Goal: Find specific page/section: Find specific page/section

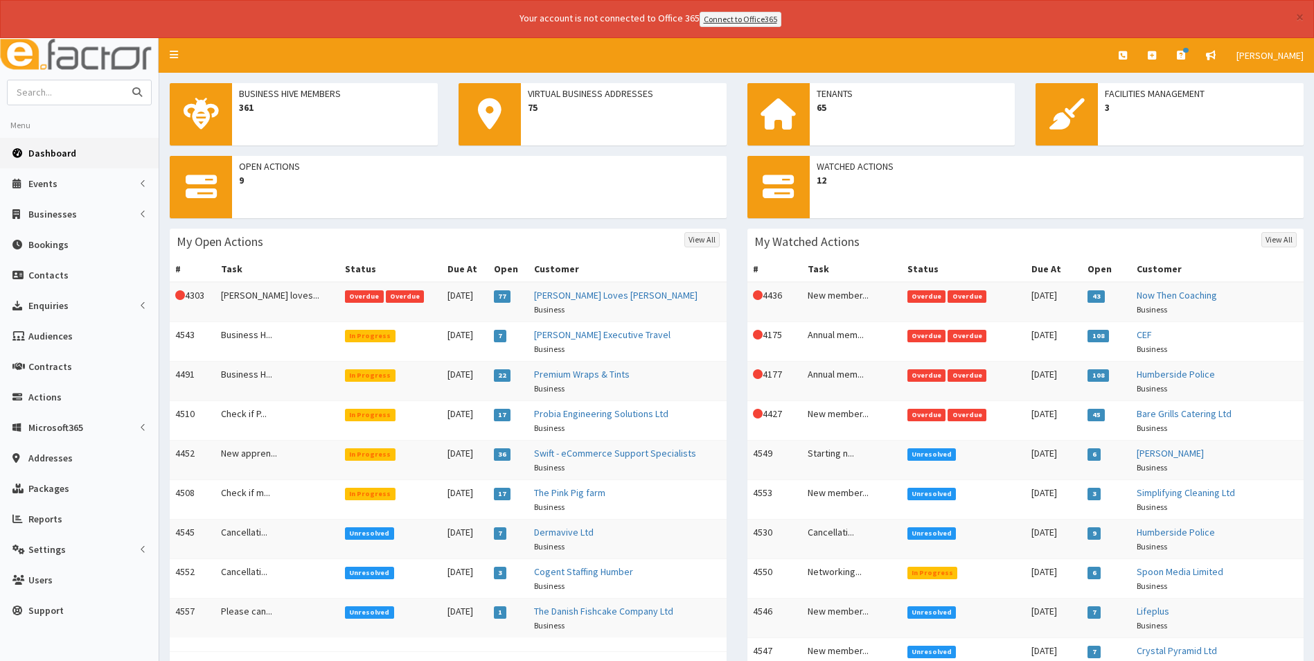
click at [74, 88] on input "text" at bounding box center [66, 92] width 116 height 24
type input "empress"
click at [123, 80] on button "submit" at bounding box center [137, 92] width 28 height 24
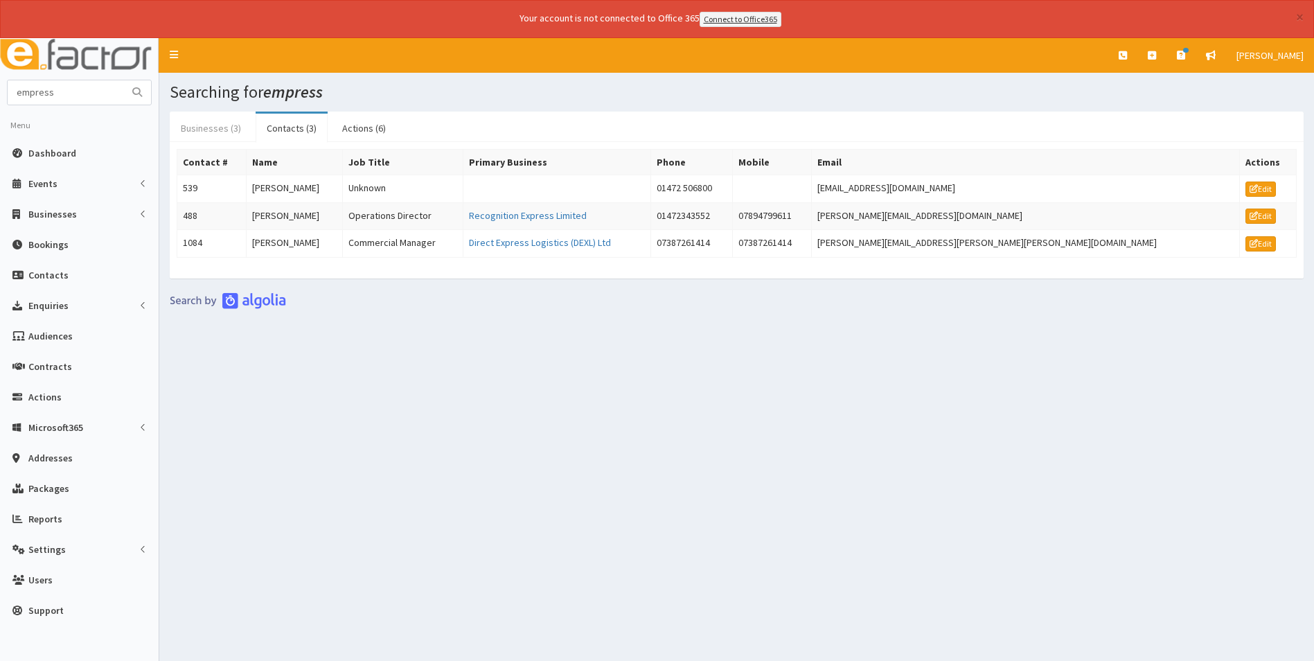
click at [229, 132] on link "Businesses (3)" at bounding box center [211, 128] width 82 height 29
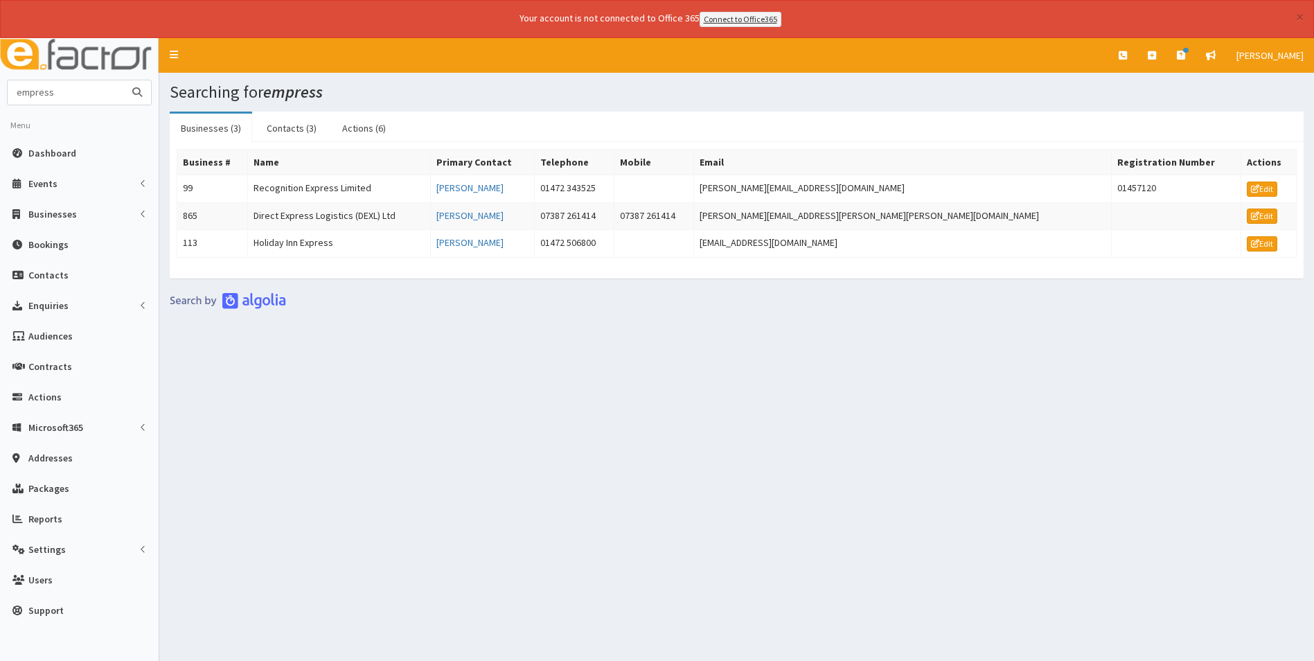
drag, startPoint x: 82, startPoint y: 91, endPoint x: -41, endPoint y: 89, distance: 122.6
click at [0, 89] on html "× Your account is not connected to Office 365 Connect to Office365 E Toggle nav…" at bounding box center [657, 349] width 1314 height 699
type input "dannon"
click at [123, 80] on button "submit" at bounding box center [137, 92] width 28 height 24
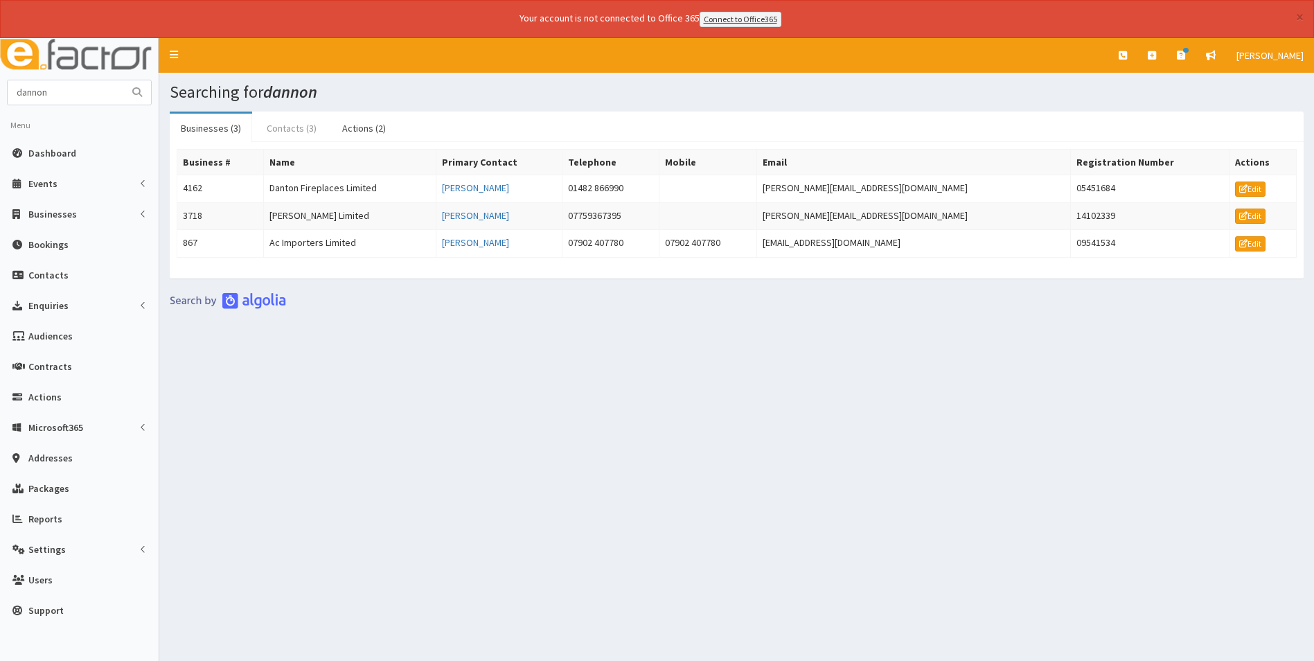
click at [273, 125] on link "Contacts (3)" at bounding box center [292, 128] width 72 height 29
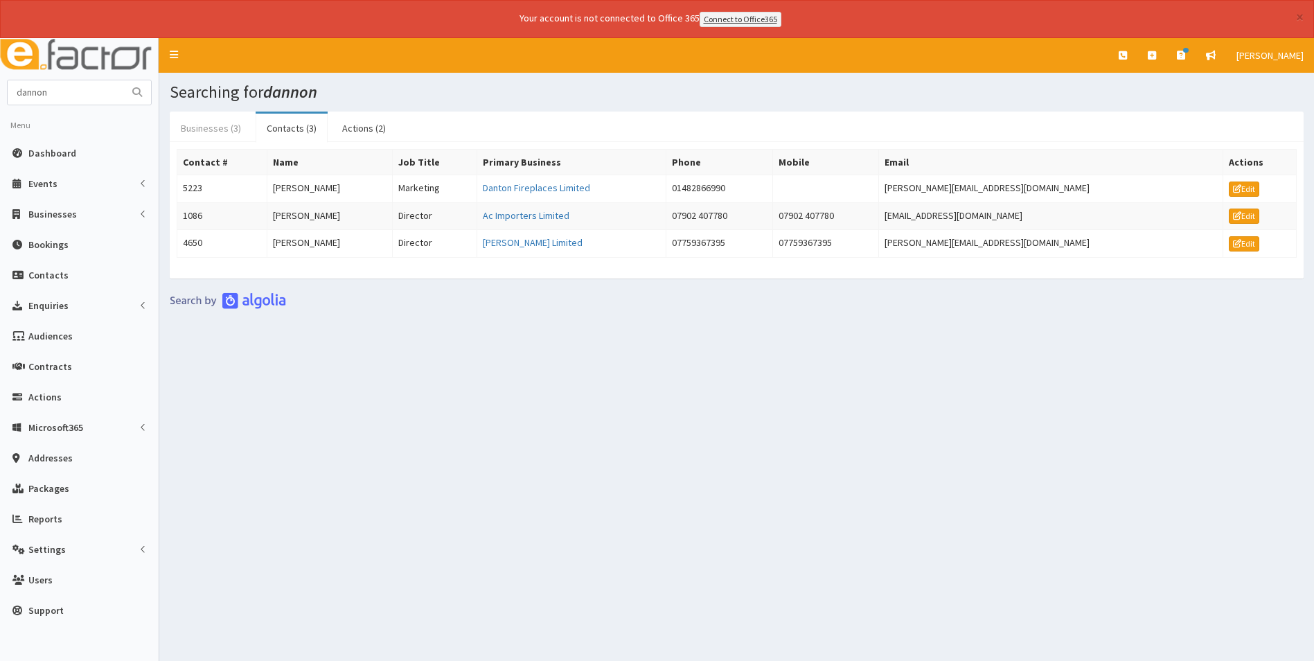
click at [222, 129] on link "Businesses (3)" at bounding box center [211, 128] width 82 height 29
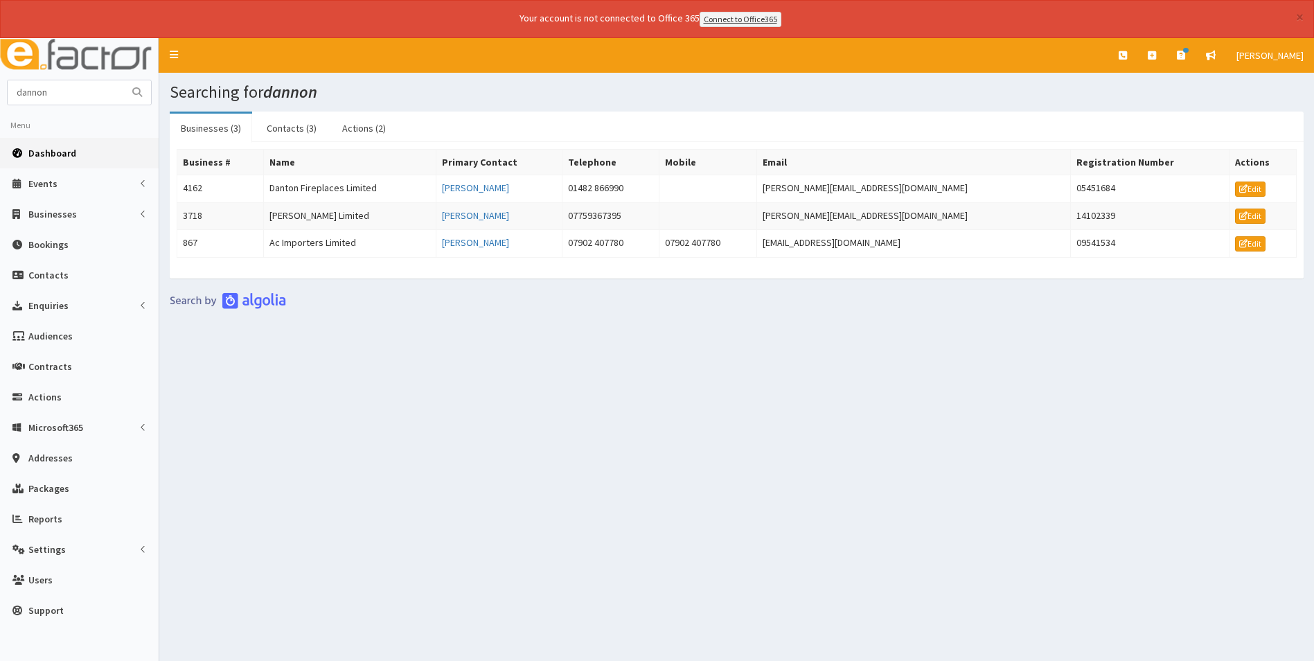
click at [64, 151] on span "Dashboard" at bounding box center [52, 153] width 48 height 12
